Goal: Information Seeking & Learning: Learn about a topic

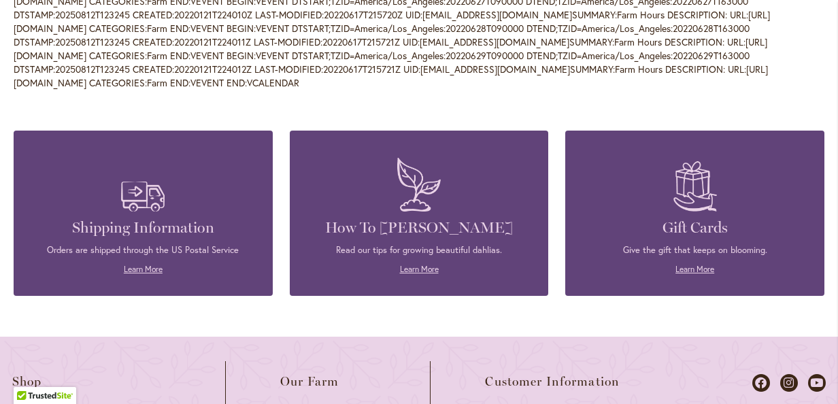
scroll to position [1340, 0]
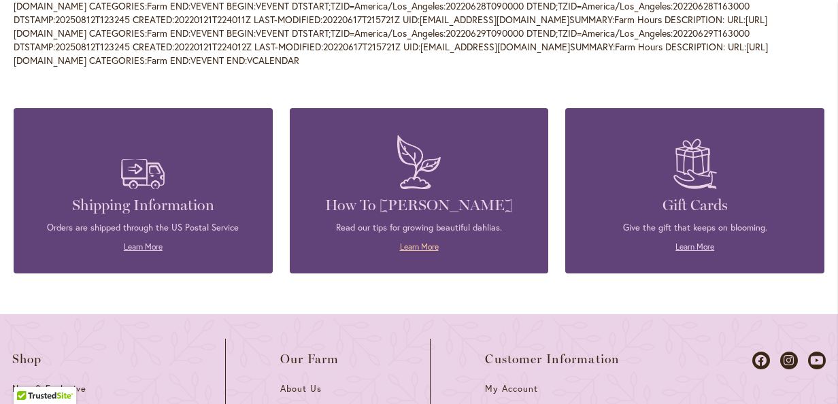
click at [415, 252] on link "Learn More" at bounding box center [419, 246] width 39 height 10
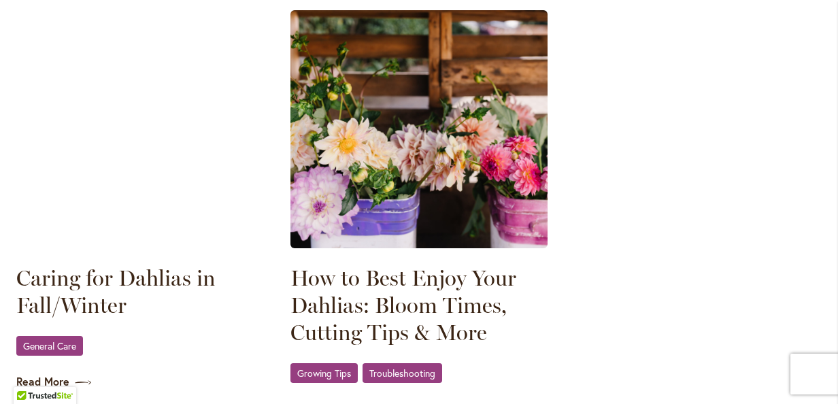
scroll to position [1908, 0]
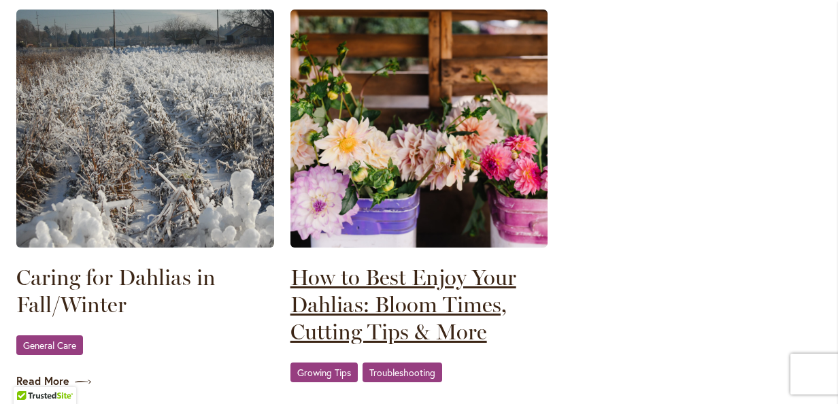
click at [469, 322] on link "How to Best Enjoy Your Dahlias: Bloom Times, Cutting Tips & More" at bounding box center [419, 305] width 258 height 82
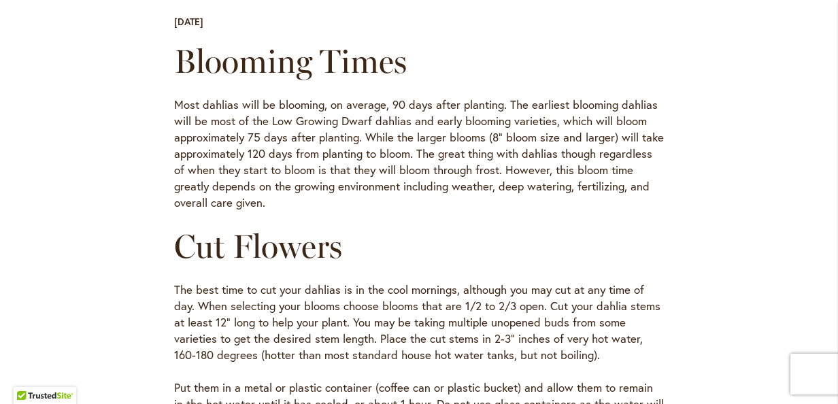
scroll to position [480, 0]
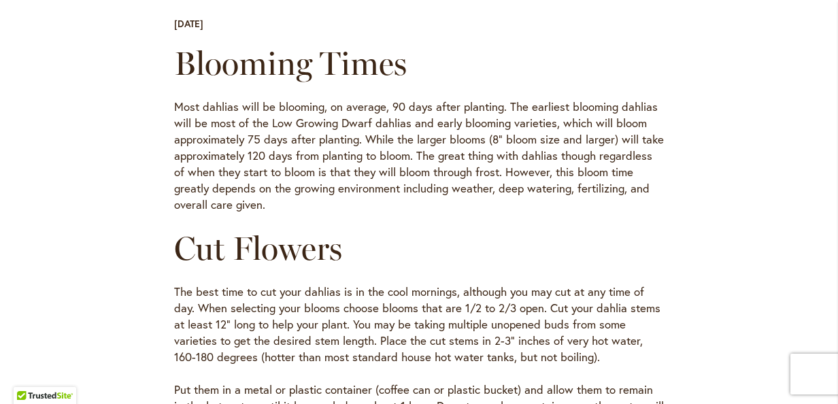
click at [460, 330] on p "The best time to cut your dahlias is in the cool mornings, although you may cut…" at bounding box center [418, 324] width 489 height 82
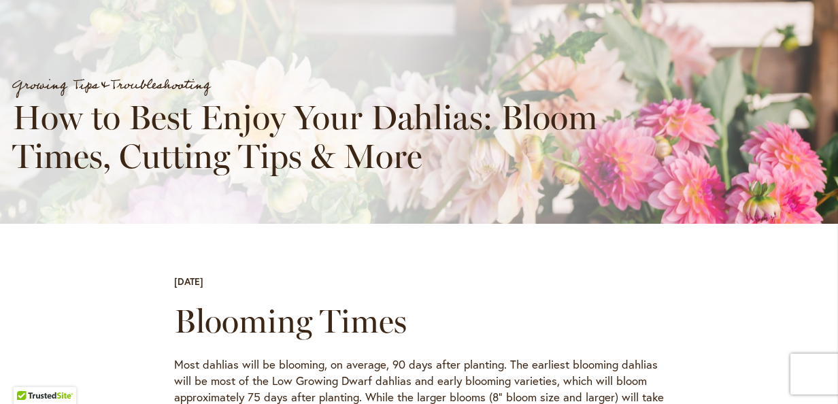
scroll to position [222, 0]
